Goal: Task Accomplishment & Management: Manage account settings

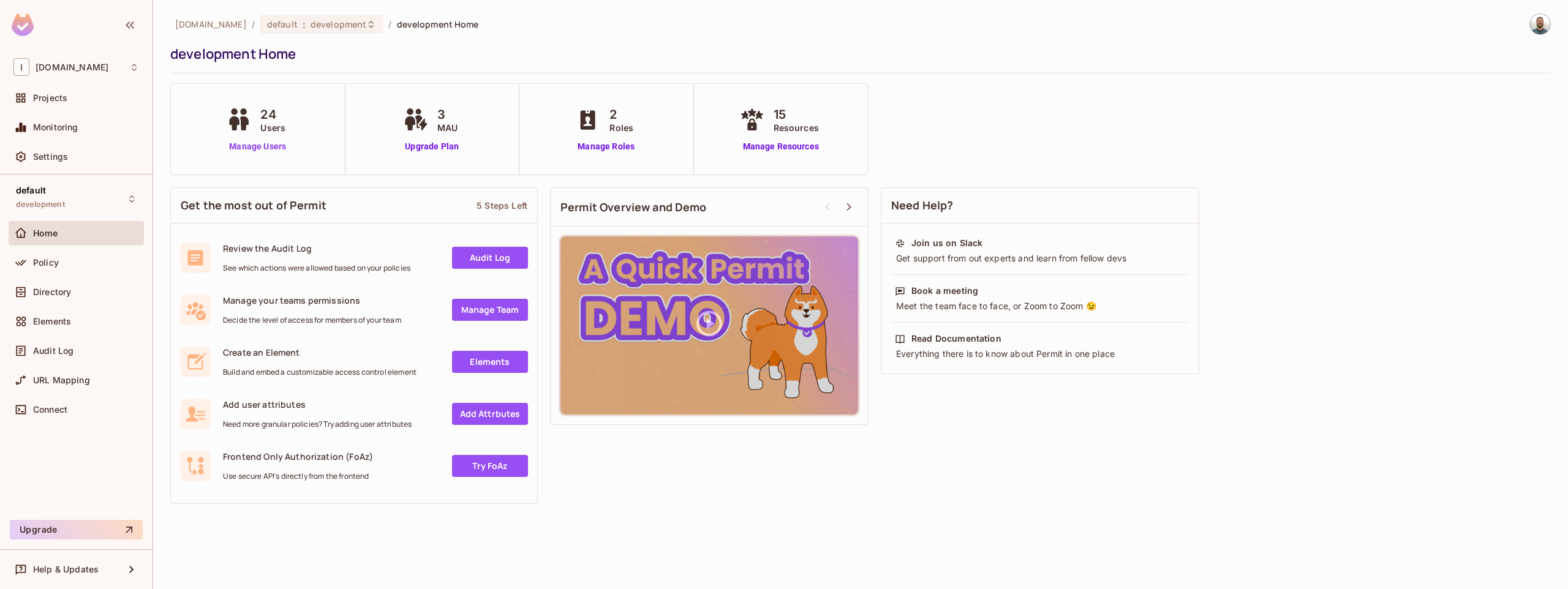
click at [256, 145] on link "Manage Users" at bounding box center [257, 146] width 68 height 13
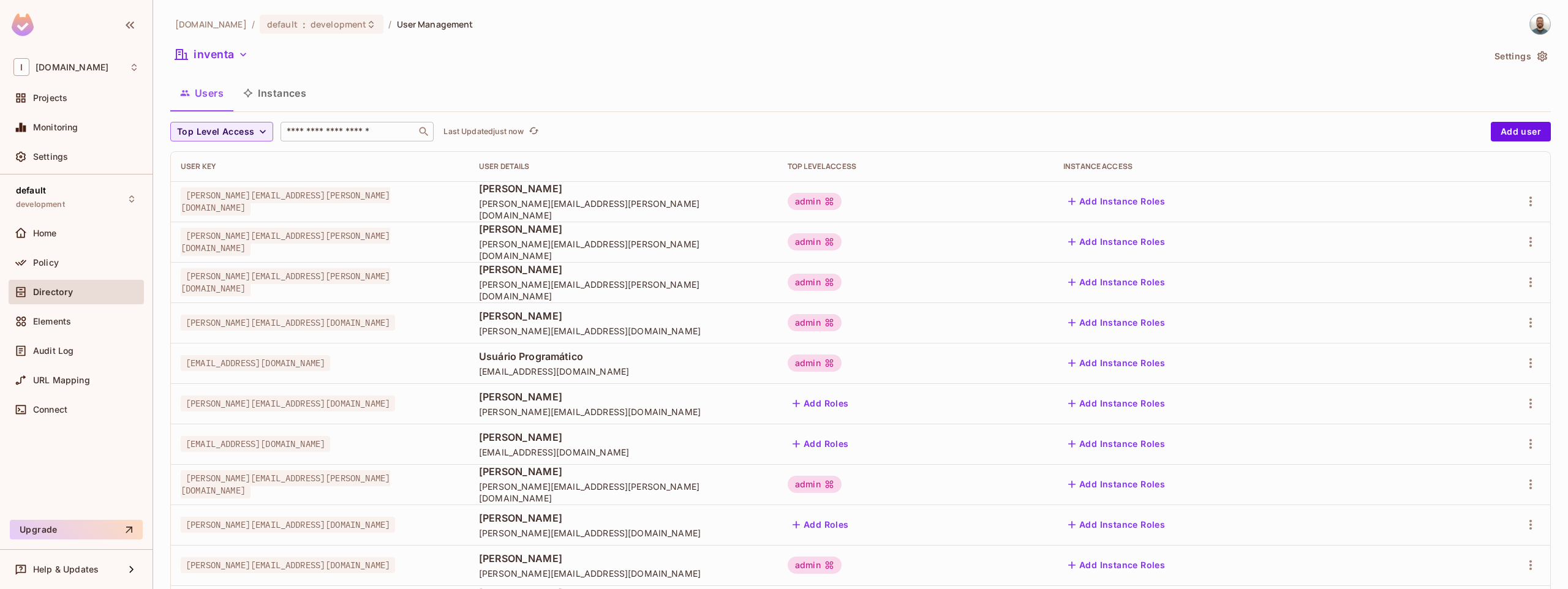
click at [345, 133] on input "text" at bounding box center [348, 132] width 129 height 12
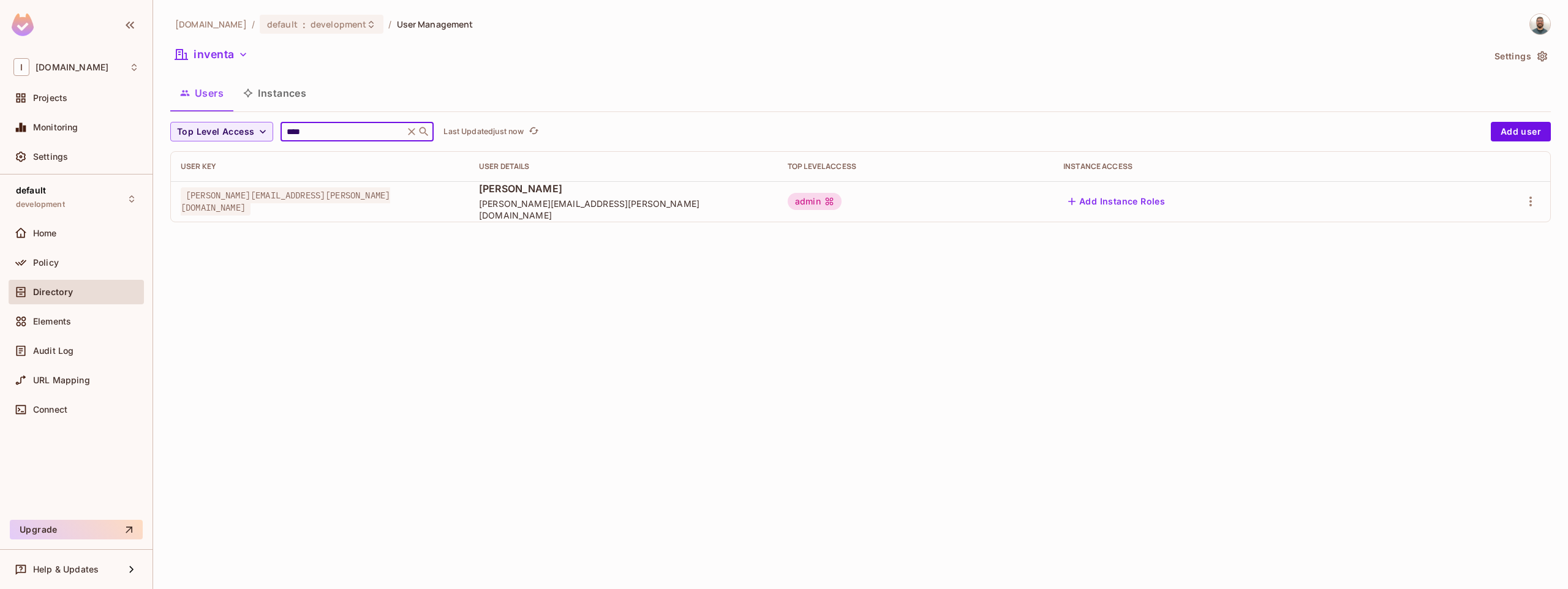
type input "****"
click at [1537, 210] on div at bounding box center [1491, 201] width 98 height 20
click at [1532, 203] on icon "button" at bounding box center [1530, 201] width 14 height 14
click at [1475, 282] on div "Delete User" at bounding box center [1481, 283] width 48 height 12
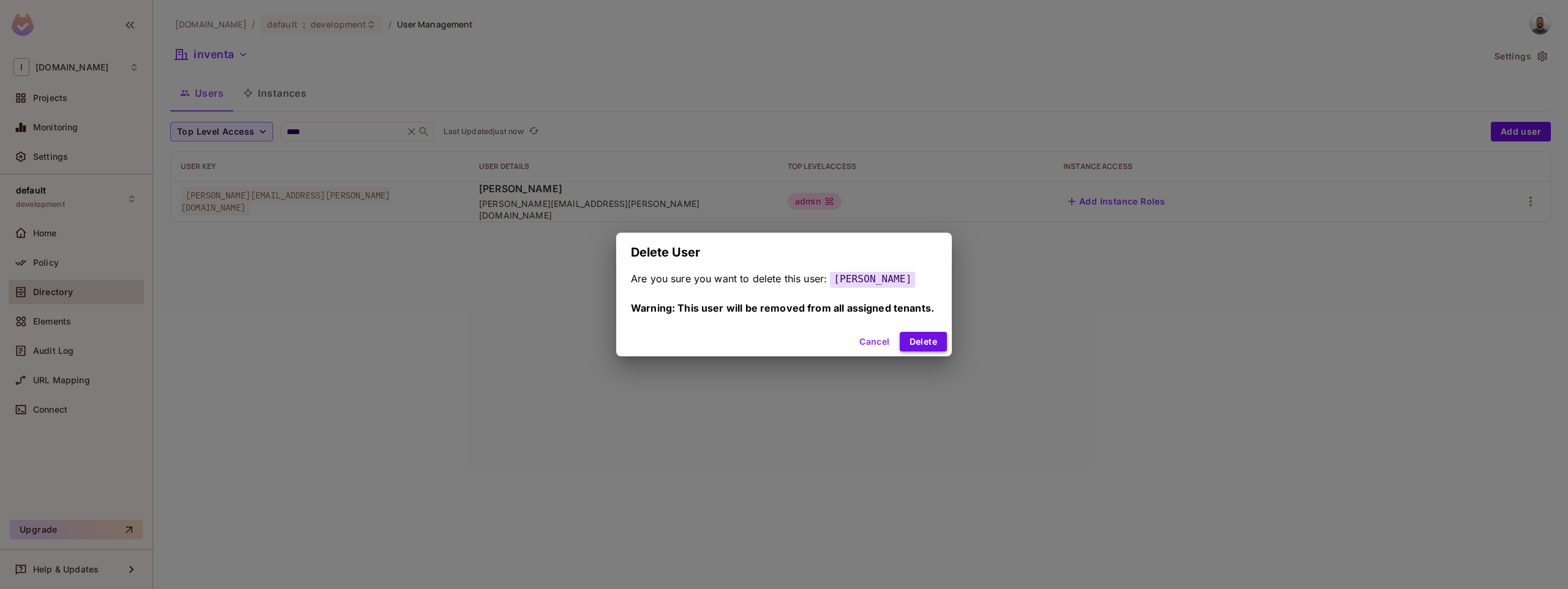
click at [922, 341] on button "Delete" at bounding box center [923, 341] width 47 height 20
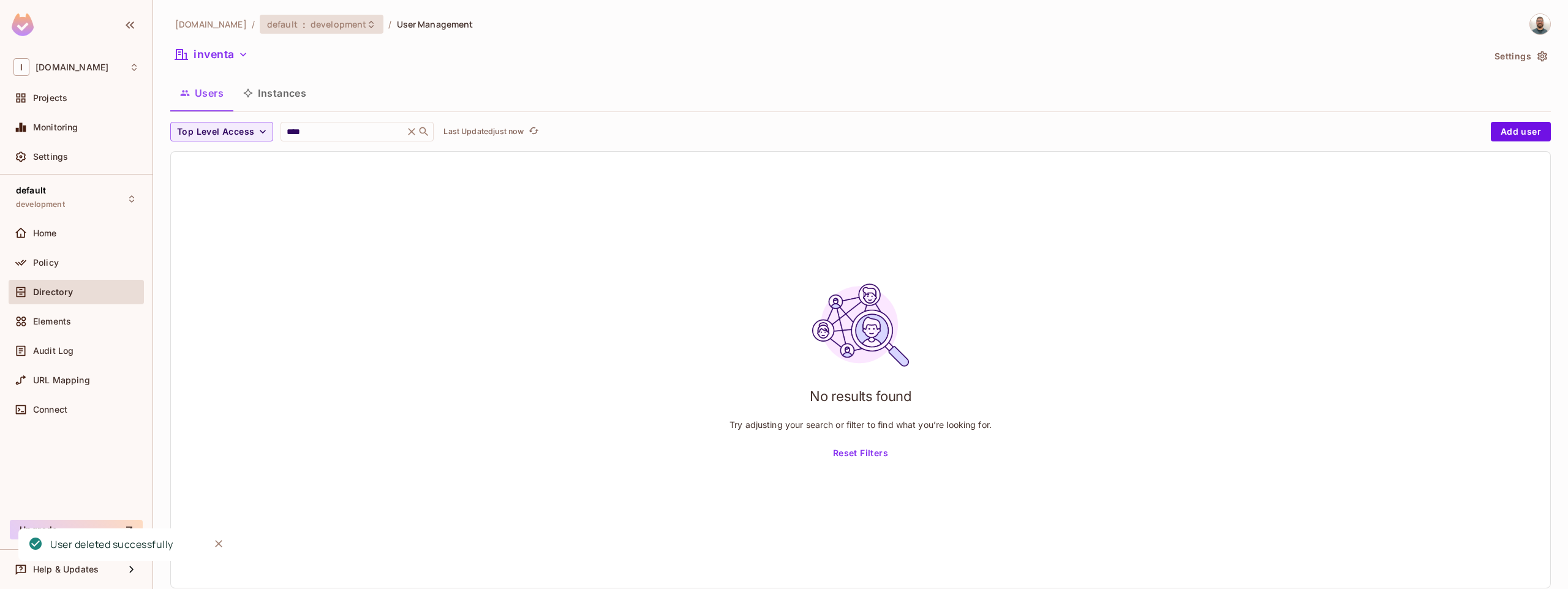
click at [342, 26] on span "development" at bounding box center [338, 24] width 56 height 11
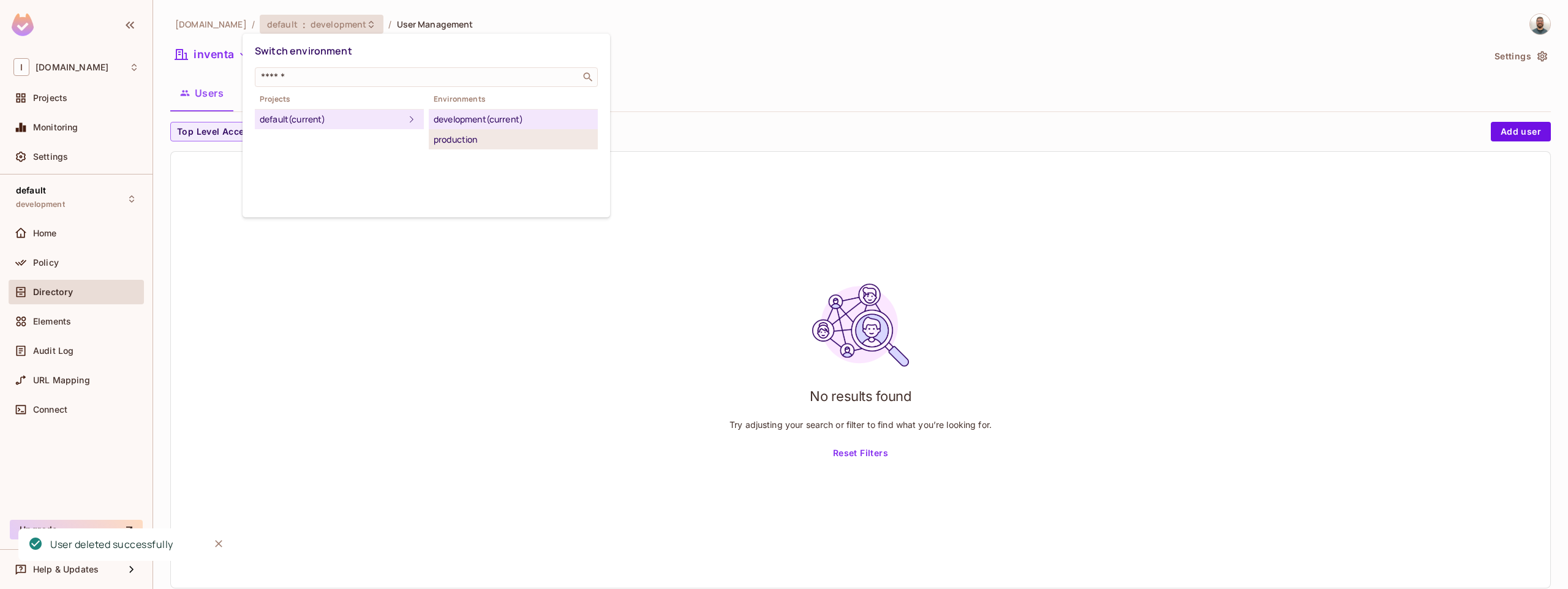
click at [465, 136] on div "production" at bounding box center [513, 139] width 159 height 14
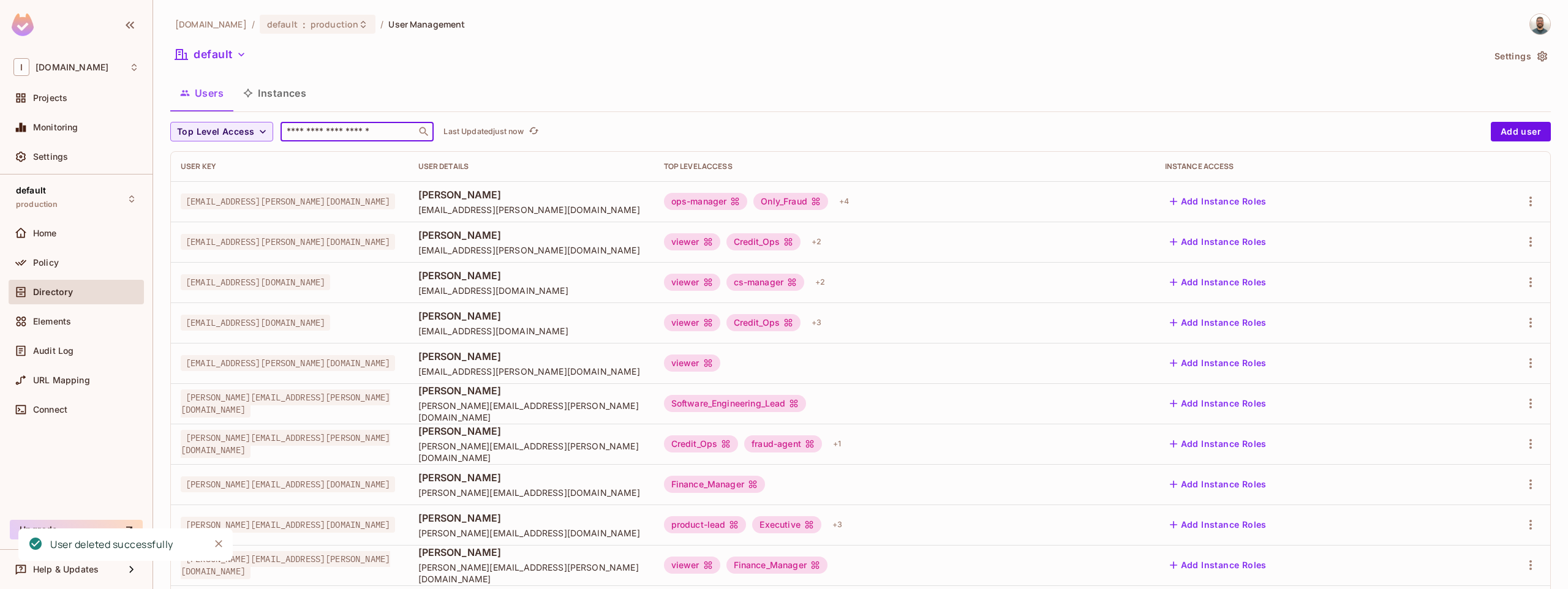
click at [350, 134] on input "text" at bounding box center [348, 132] width 129 height 12
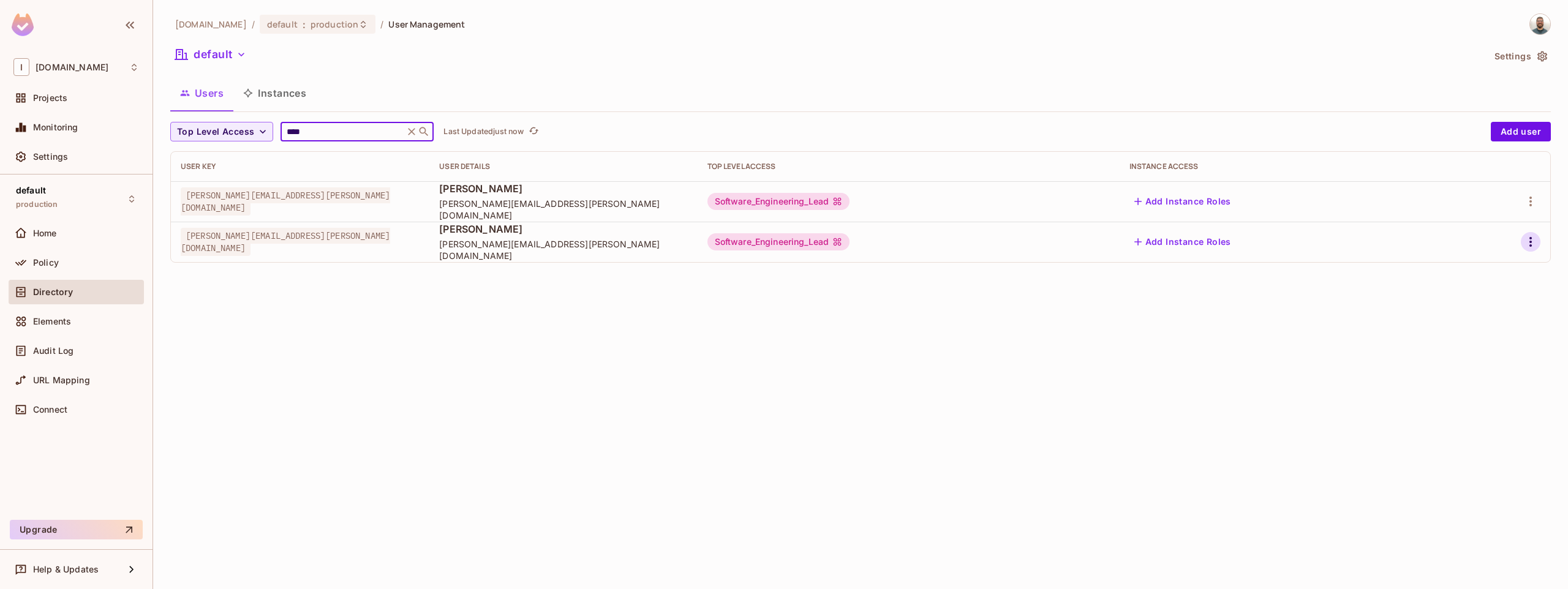
type input "****"
click at [1528, 240] on icon "button" at bounding box center [1530, 242] width 14 height 14
click at [1451, 316] on div "Delete User" at bounding box center [1471, 324] width 76 height 20
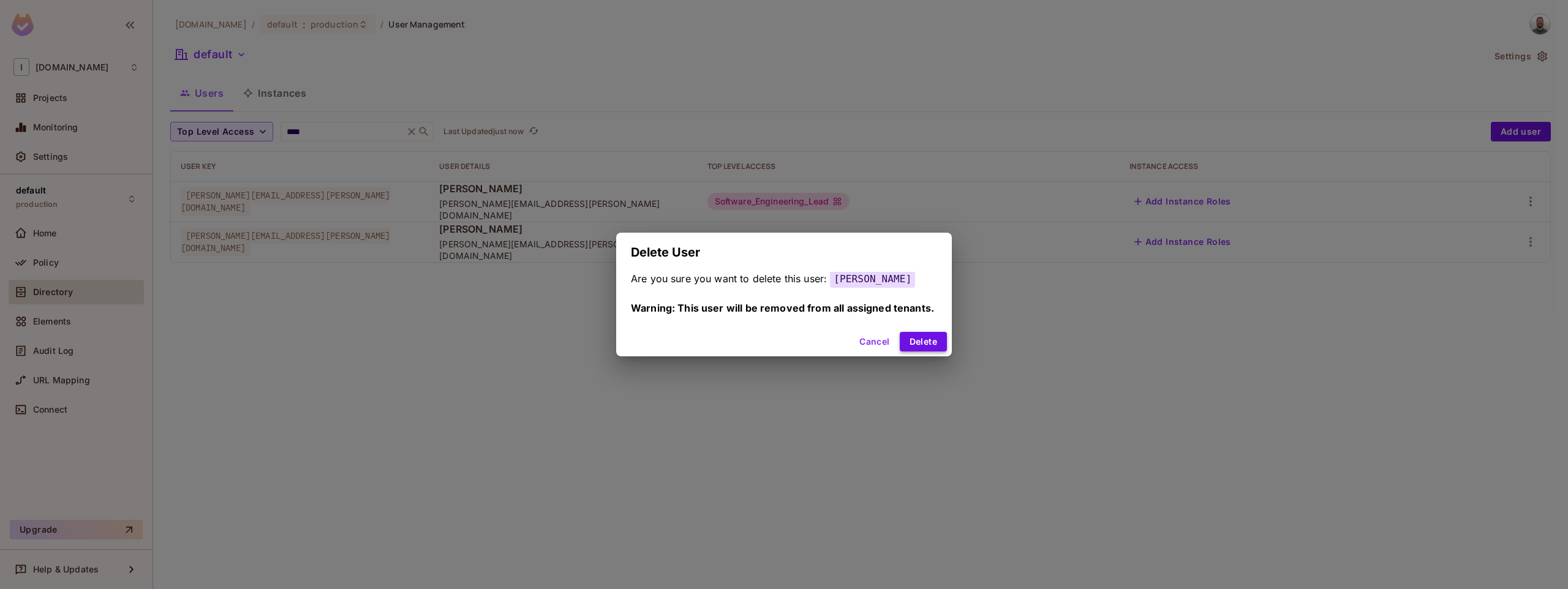
click at [920, 341] on button "Delete" at bounding box center [923, 341] width 47 height 20
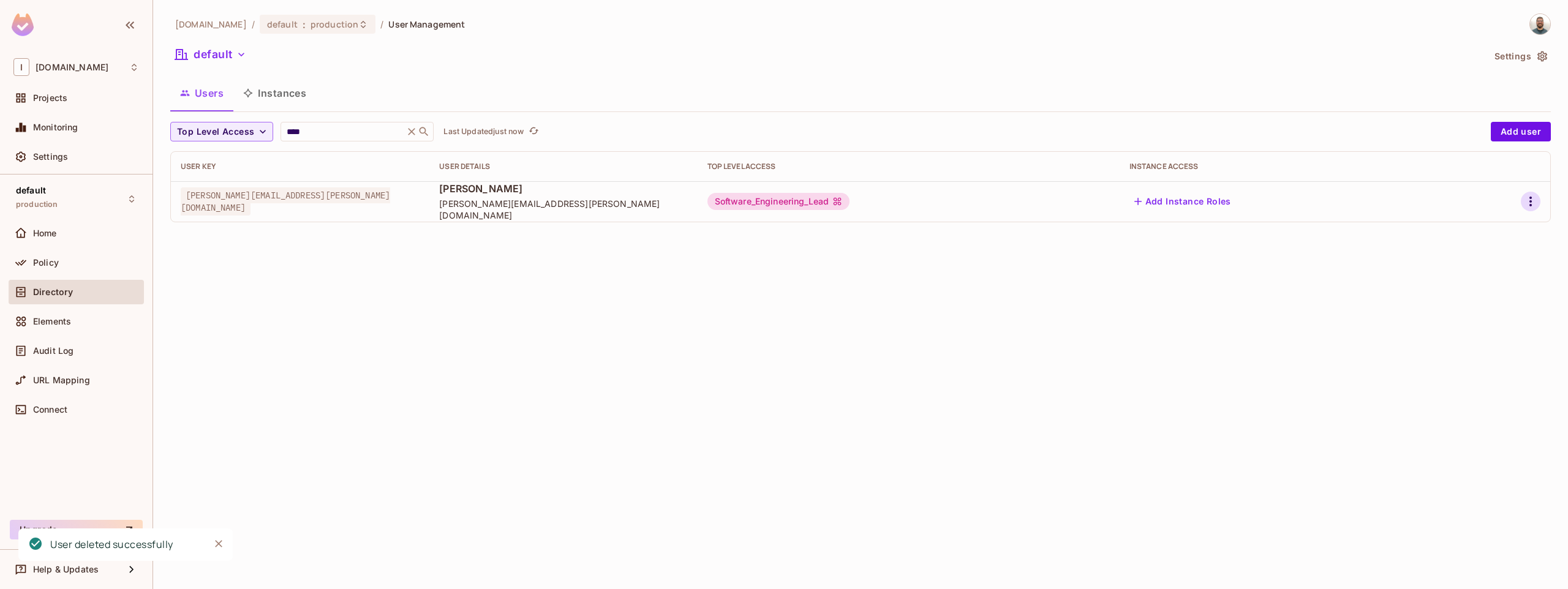
click at [1534, 204] on icon "button" at bounding box center [1530, 201] width 14 height 14
click at [1466, 289] on div "Delete User" at bounding box center [1481, 283] width 48 height 12
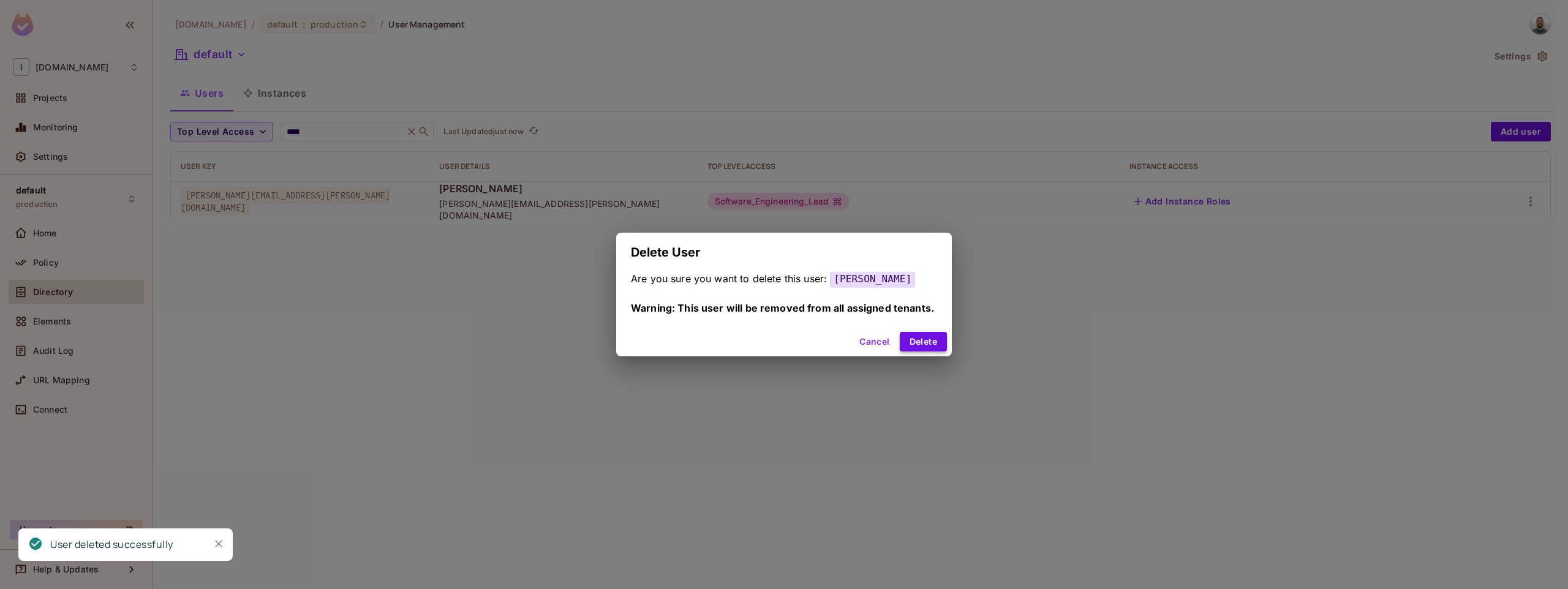
click at [920, 344] on button "Delete" at bounding box center [923, 341] width 47 height 20
